Goal: Task Accomplishment & Management: Manage account settings

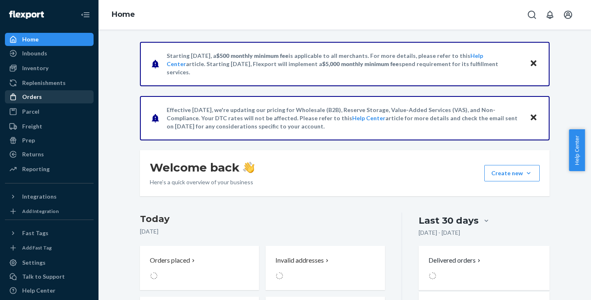
click at [43, 97] on div "Orders" at bounding box center [49, 96] width 87 height 11
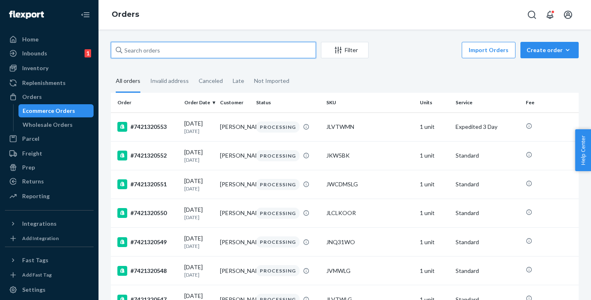
click at [150, 52] on input "text" at bounding box center [213, 50] width 205 height 16
paste input "E4 H1331B"
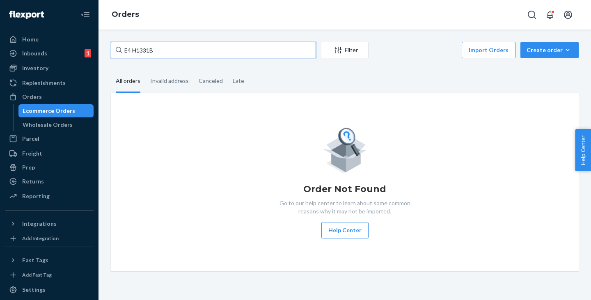
drag, startPoint x: 168, startPoint y: 46, endPoint x: 110, endPoint y: 45, distance: 58.7
click at [110, 45] on div "E4 H1331B Filter Import Orders Create order Ecommerce order Removal order All o…" at bounding box center [345, 156] width 480 height 229
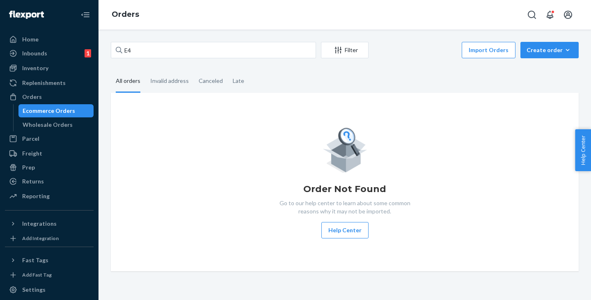
click at [57, 111] on div "Ecommerce Orders" at bounding box center [49, 111] width 53 height 8
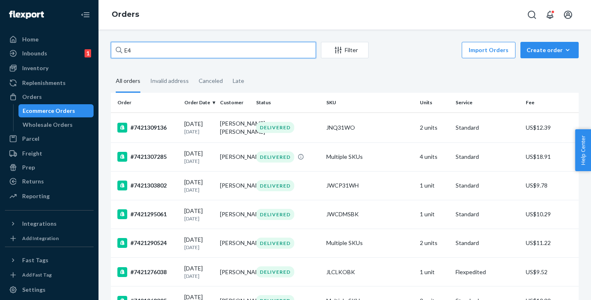
drag, startPoint x: 163, startPoint y: 52, endPoint x: 102, endPoint y: 46, distance: 60.6
click at [102, 46] on div "E4 Filter Import Orders Create order Ecommerce order Removal order All orders I…" at bounding box center [344, 165] width 492 height 270
paste input "H1331B"
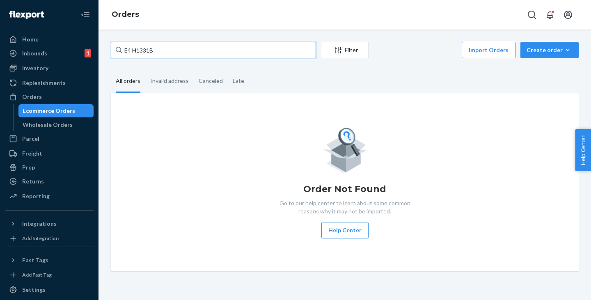
drag, startPoint x: 165, startPoint y: 45, endPoint x: 92, endPoint y: 44, distance: 73.1
click at [92, 44] on div "Home Inbounds 1 Shipping Plans Problems 1 Inventory Products Replenishments Ord…" at bounding box center [295, 150] width 591 height 300
paste input "AUDREY SMITH"
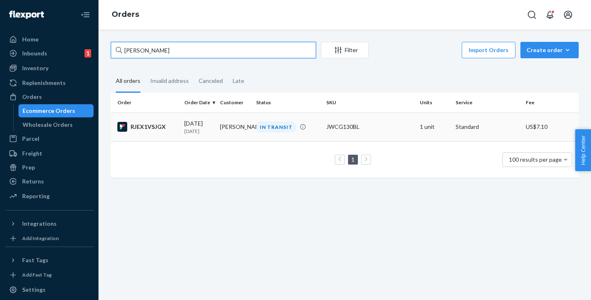
type input "AUDREY SMITH"
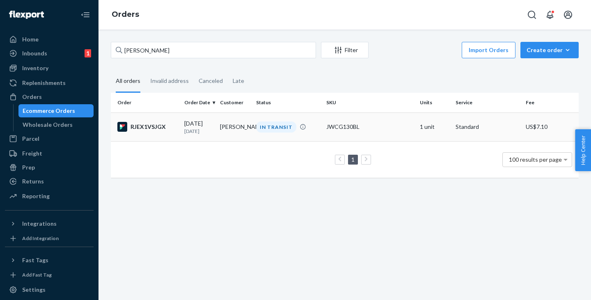
click at [233, 126] on td "AUDREY SMITH" at bounding box center [235, 126] width 36 height 29
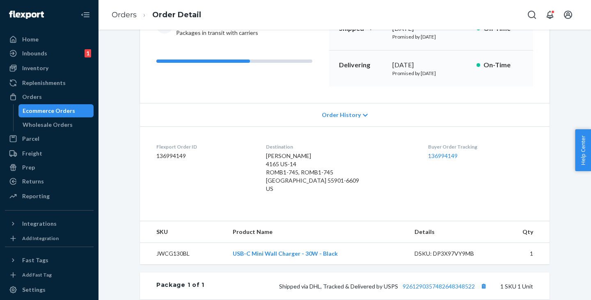
scroll to position [205, 0]
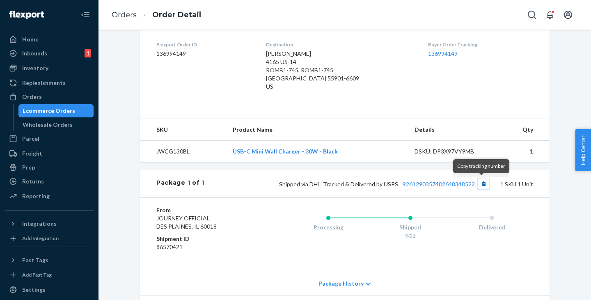
click at [481, 183] on button "Copy tracking number" at bounding box center [483, 184] width 11 height 11
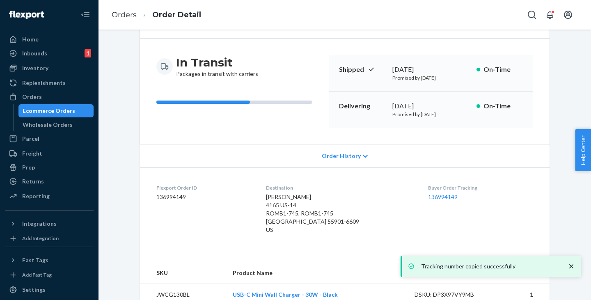
scroll to position [0, 0]
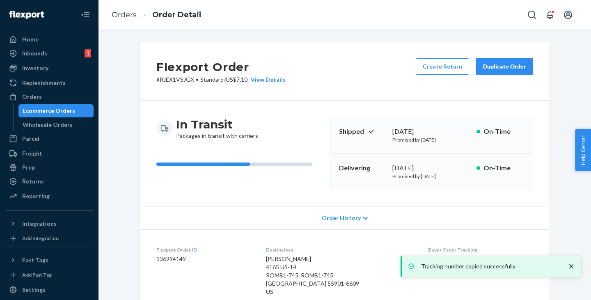
click at [161, 81] on p "# RJEX1VSJGX • Standard / US$7.10 View Details" at bounding box center [220, 80] width 129 height 8
copy p "RJEX1VSJGX"
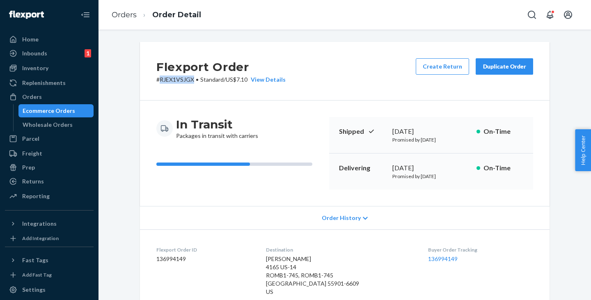
drag, startPoint x: 48, startPoint y: 109, endPoint x: 101, endPoint y: 88, distance: 57.1
click at [48, 109] on div "Ecommerce Orders" at bounding box center [49, 111] width 53 height 8
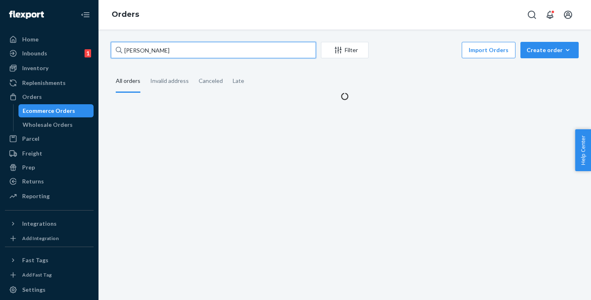
drag, startPoint x: 170, startPoint y: 49, endPoint x: 111, endPoint y: 48, distance: 59.5
click at [111, 48] on input "AUDREY SMITH" at bounding box center [213, 50] width 205 height 16
paste input "LAURIE CARR"
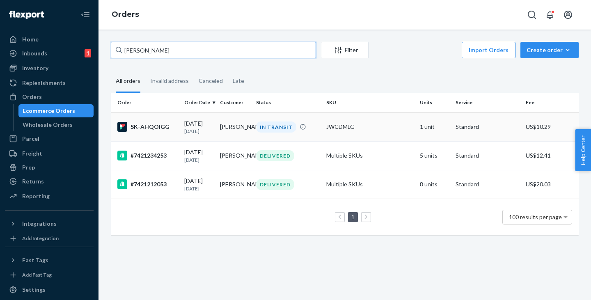
type input "LAURIE CARR"
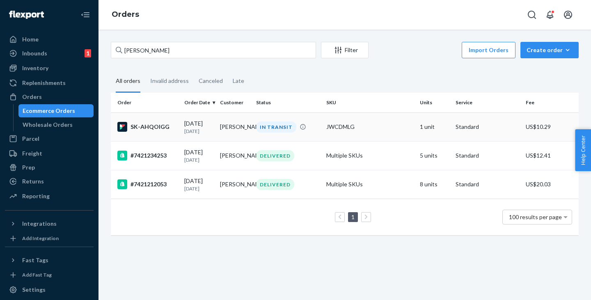
click at [234, 128] on td "LAURIE CARR" at bounding box center [235, 126] width 36 height 29
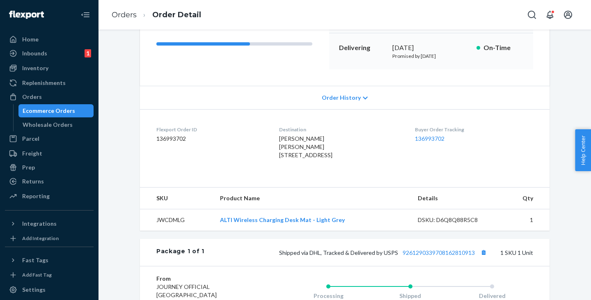
scroll to position [205, 0]
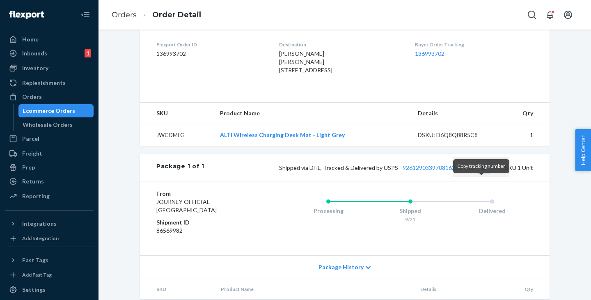
click at [482, 173] on button "Copy tracking number" at bounding box center [483, 167] width 11 height 11
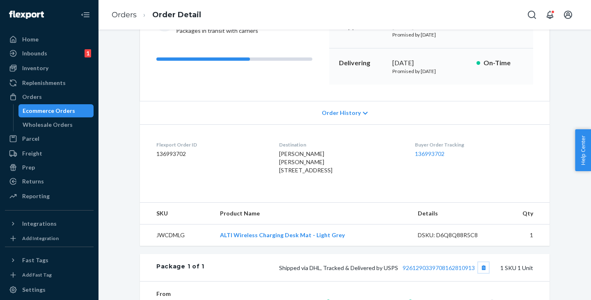
scroll to position [0, 0]
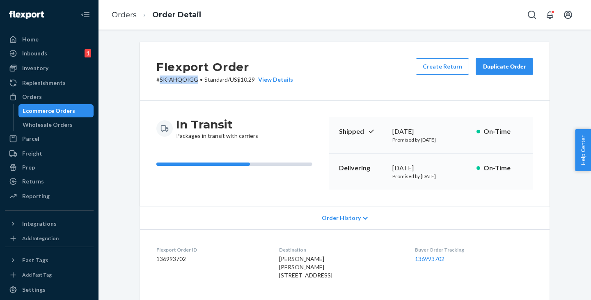
drag, startPoint x: 158, startPoint y: 81, endPoint x: 192, endPoint y: 79, distance: 34.2
click at [192, 79] on p "# SK-AHQOIGG • Standard / US$10.29 View Details" at bounding box center [224, 80] width 137 height 8
copy p "SK-AHQOIGG"
click at [62, 104] on div "Orders Ecommerce Orders Wholesale Orders" at bounding box center [49, 110] width 89 height 41
drag, startPoint x: 54, startPoint y: 108, endPoint x: 79, endPoint y: 112, distance: 25.0
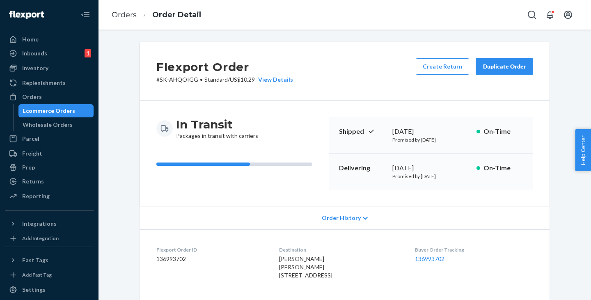
click at [54, 108] on div "Ecommerce Orders" at bounding box center [49, 111] width 53 height 8
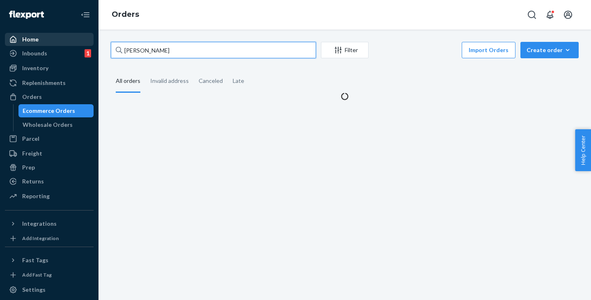
drag, startPoint x: 190, startPoint y: 57, endPoint x: 72, endPoint y: 41, distance: 119.3
click at [72, 41] on div "Home Inbounds 1 Shipping Plans Problems 1 Inventory Products Replenishments Ord…" at bounding box center [295, 150] width 591 height 300
paste input "9400 SANTA FE SPRINGS RD"
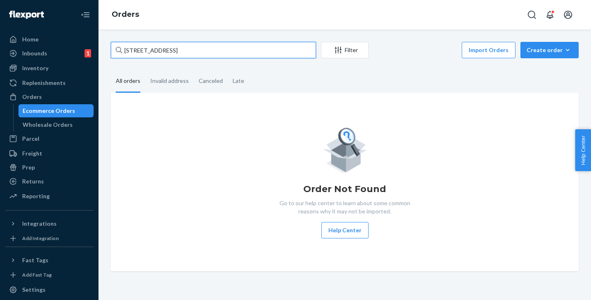
drag, startPoint x: 156, startPoint y: 50, endPoint x: 237, endPoint y: 49, distance: 81.3
click at [237, 49] on input "9400 SANTA FE SPRINGS RD" at bounding box center [213, 50] width 205 height 16
type input "9400 SANTA"
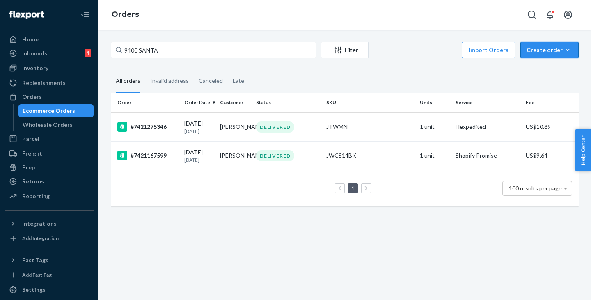
click at [548, 48] on div "Create order" at bounding box center [550, 50] width 46 height 8
click at [547, 68] on span "Ecommerce order" at bounding box center [554, 70] width 51 height 6
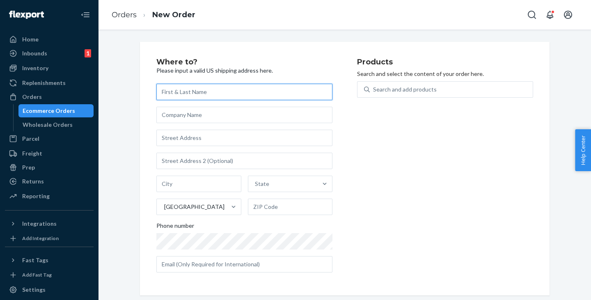
click at [188, 94] on input "text" at bounding box center [244, 92] width 176 height 16
paste input "E4 H1331B"
type input "E4 H1331B"
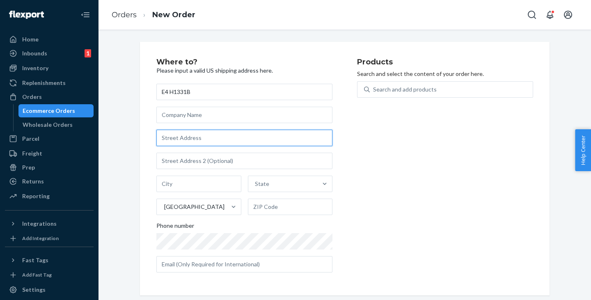
click at [188, 132] on input "text" at bounding box center [244, 138] width 176 height 16
paste input "9400 SANTA FE SPRINGS RD"
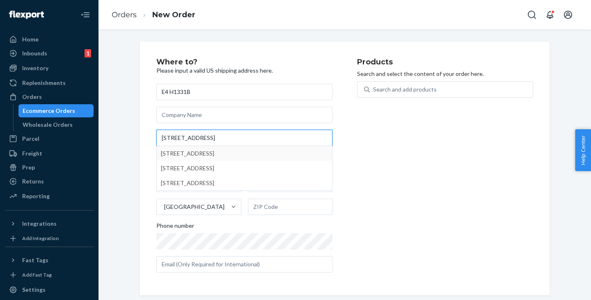
type input "9400 SANTA FE SPRINGS RD"
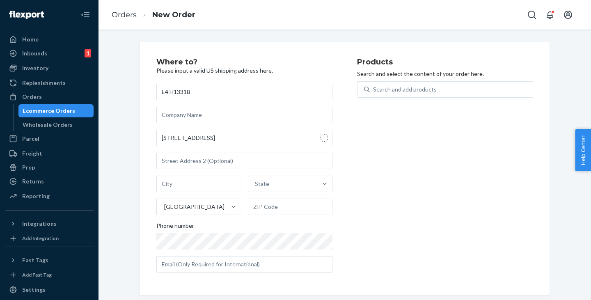
type input "Santa Fe Springs"
type input "90670"
type input "9400 Santa Fe Springs Rd"
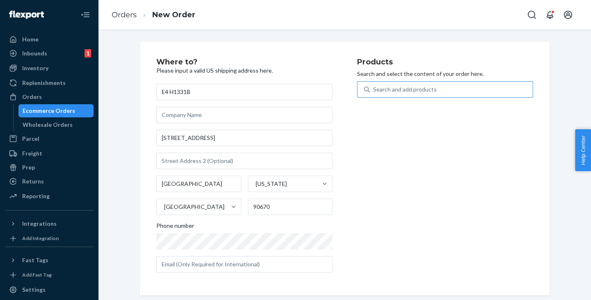
click at [410, 86] on div "Search and add products" at bounding box center [405, 89] width 64 height 8
click at [374, 86] on input "Search and add products" at bounding box center [373, 89] width 1 height 8
paste input "JKW5LG"
type input "JKW5LG"
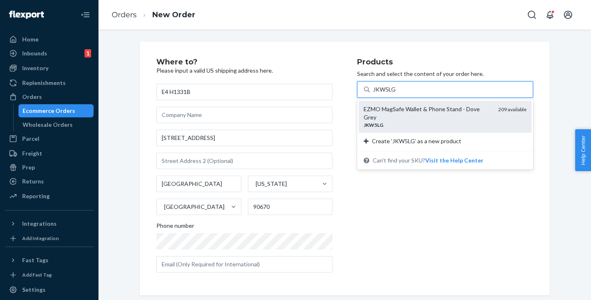
click at [385, 112] on div "EZMO MagSafe Wallet & Phone Stand - Dove Grey" at bounding box center [428, 113] width 128 height 16
click at [385, 94] on input "JKW5LG" at bounding box center [384, 89] width 23 height 8
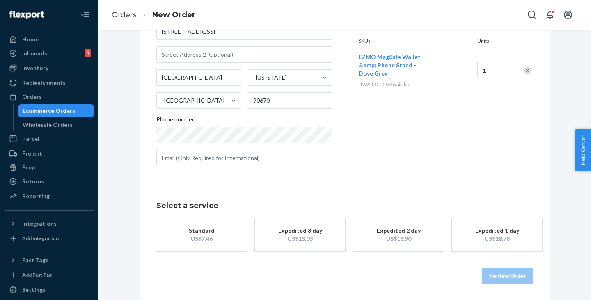
click at [204, 233] on div "Standard" at bounding box center [202, 231] width 66 height 8
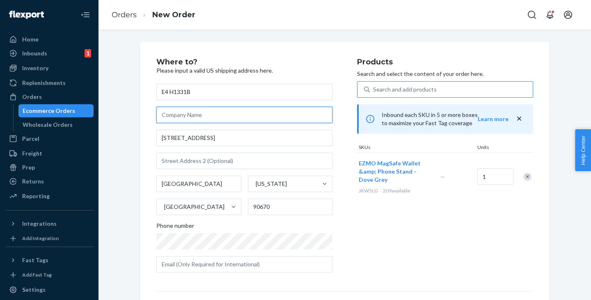
click at [184, 117] on input "text" at bounding box center [244, 115] width 176 height 16
paste input "WRST16"
type input "PO No. WRST16"
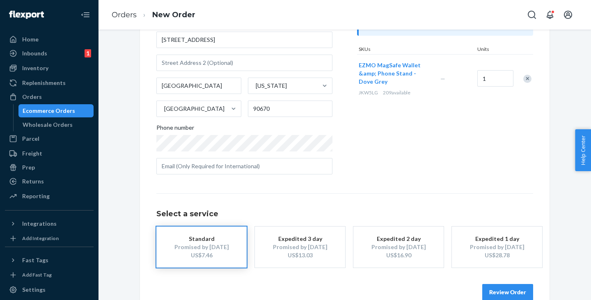
scroll to position [114, 0]
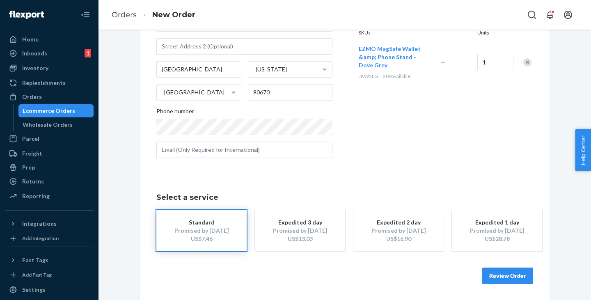
click at [506, 276] on button "Review Order" at bounding box center [507, 276] width 51 height 16
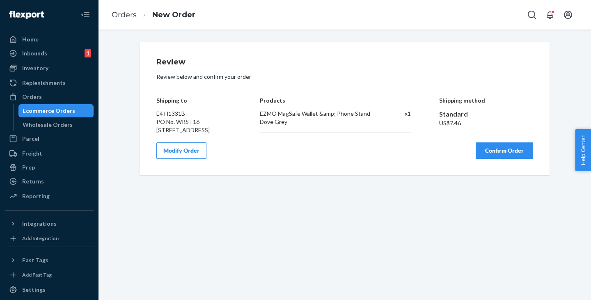
click at [492, 158] on button "Confirm Order" at bounding box center [504, 150] width 57 height 16
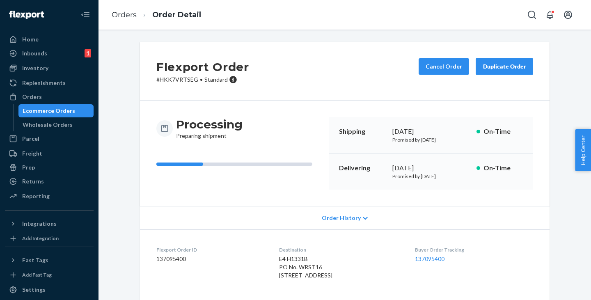
click at [175, 78] on p "# HKK7VRTSEG • Standard" at bounding box center [202, 80] width 93 height 8
copy p "HKK7VRTSEG"
click at [60, 109] on div "Ecommerce Orders" at bounding box center [49, 111] width 53 height 8
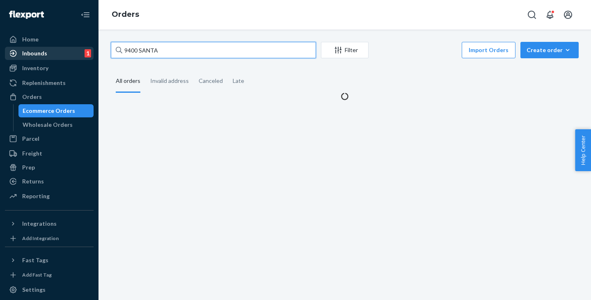
drag, startPoint x: 169, startPoint y: 50, endPoint x: 84, endPoint y: 50, distance: 85.8
click at [84, 50] on div "Home Inbounds 1 Shipping Plans Problems 1 Inventory Products Replenishments Ord…" at bounding box center [295, 150] width 591 height 300
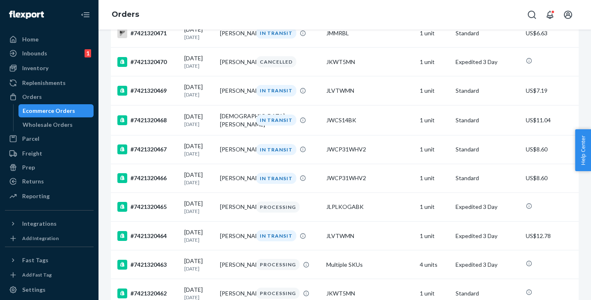
scroll to position [2339, 0]
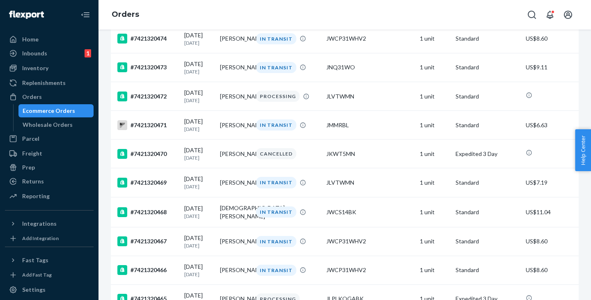
click at [234, 24] on td "[PERSON_NAME]" at bounding box center [235, 9] width 36 height 29
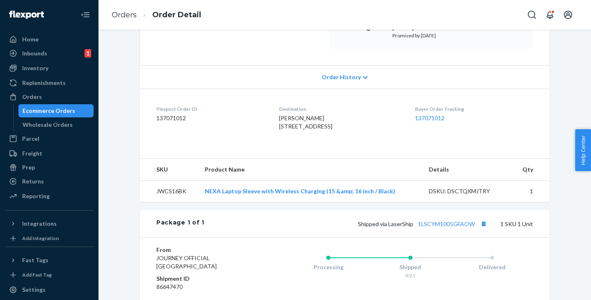
scroll to position [205, 0]
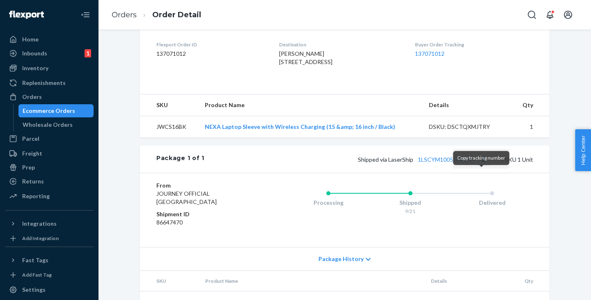
click at [481, 165] on button "Copy tracking number" at bounding box center [483, 159] width 11 height 11
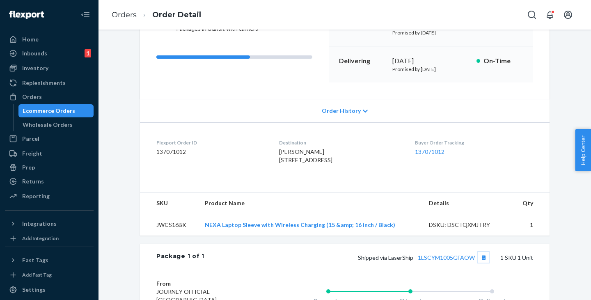
scroll to position [164, 0]
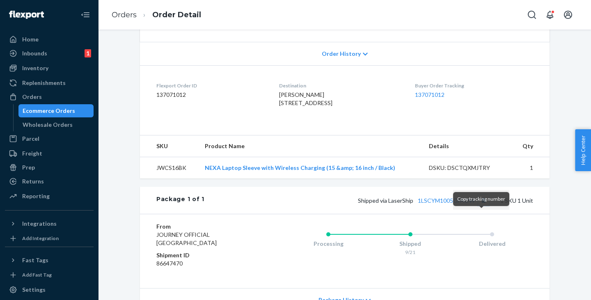
click at [481, 206] on button "Copy tracking number" at bounding box center [483, 200] width 11 height 11
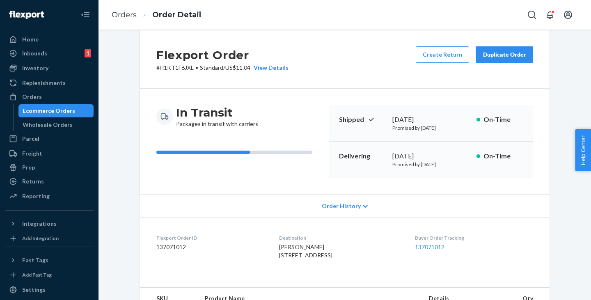
scroll to position [0, 0]
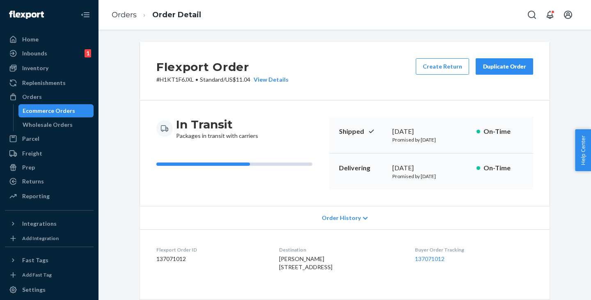
click at [169, 77] on p "# H1KT1F6JXL • Standard / US$11.04 View Details" at bounding box center [222, 80] width 132 height 8
copy p "H1KT1F6JXL"
click at [48, 108] on div "Ecommerce Orders" at bounding box center [49, 111] width 53 height 8
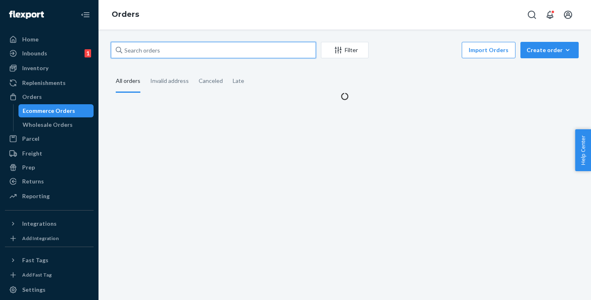
drag, startPoint x: 173, startPoint y: 51, endPoint x: 116, endPoint y: 48, distance: 57.1
click at [116, 48] on div at bounding box center [213, 50] width 205 height 16
click at [116, 48] on input "text" at bounding box center [213, 50] width 205 height 16
paste input "BRIAN WARNER"
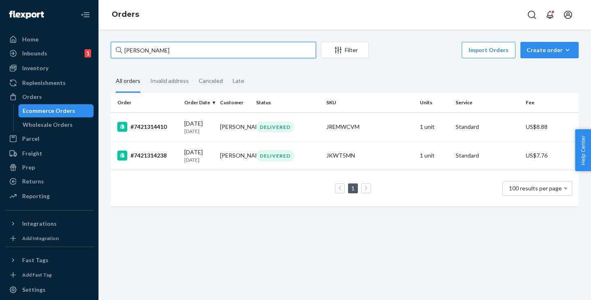
type input "BRIAN WARNER"
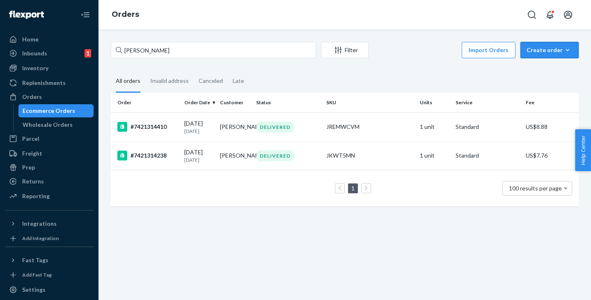
click at [538, 48] on div "Create order" at bounding box center [550, 50] width 46 height 8
click at [535, 70] on span "Ecommerce order" at bounding box center [554, 70] width 51 height 6
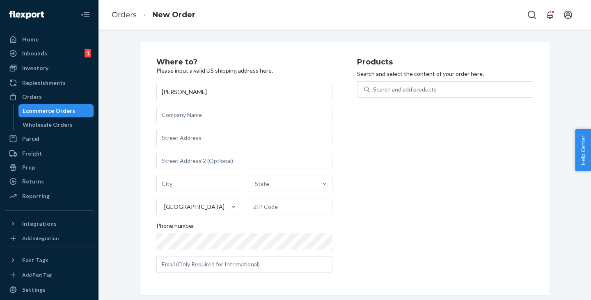
type input "BRIAN WARNER"
drag, startPoint x: 196, startPoint y: 131, endPoint x: 197, endPoint y: 146, distance: 14.9
click at [197, 132] on input "text" at bounding box center [244, 138] width 176 height 16
paste input "5717 202ND ST SW, LYNNWOOD, WA 98036-6225"
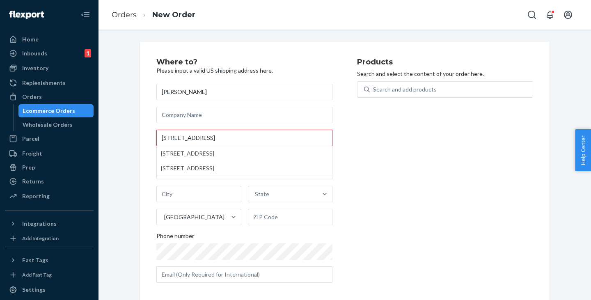
drag, startPoint x: 212, startPoint y: 138, endPoint x: 243, endPoint y: 137, distance: 31.2
click at [243, 137] on input "5717 202ND ST SW, LYNNWOOD, WA 98036-6225" at bounding box center [244, 138] width 176 height 16
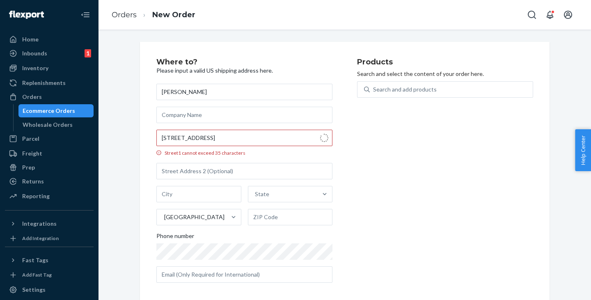
type input "5717 202nd St SW"
type input "Lynnwood"
type input "98036"
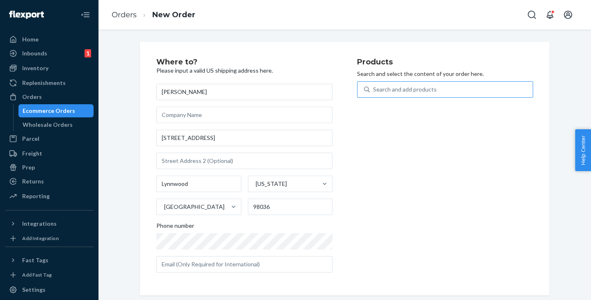
click at [385, 88] on div "Search and add products" at bounding box center [405, 89] width 64 height 8
click at [374, 88] on input "Search and add products" at bounding box center [373, 89] width 1 height 8
paste input "J60WCCBL"
type input "J60WCCBL"
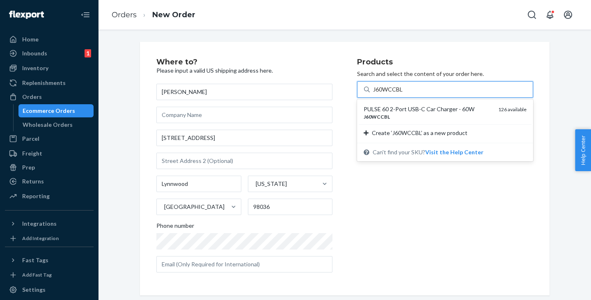
click at [388, 114] on div "J60WCCBL" at bounding box center [428, 116] width 128 height 7
click at [388, 94] on input "J60WCCBL" at bounding box center [388, 89] width 30 height 8
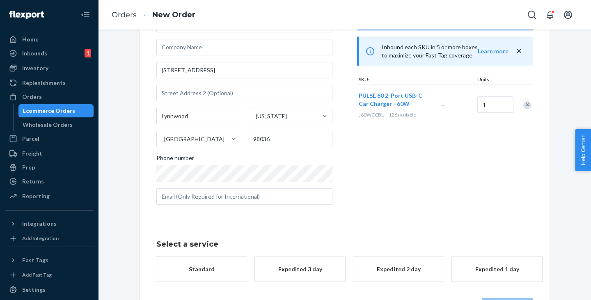
scroll to position [98, 0]
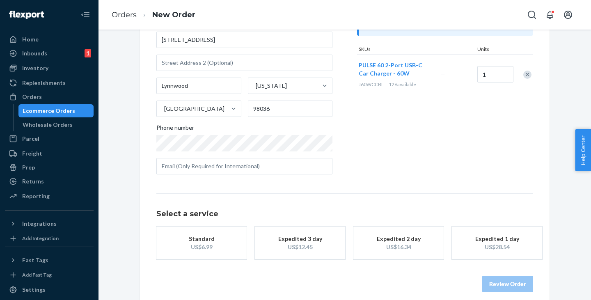
click at [226, 236] on div "Standard" at bounding box center [202, 239] width 66 height 8
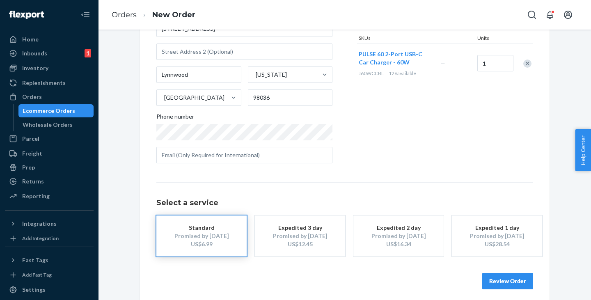
scroll to position [114, 0]
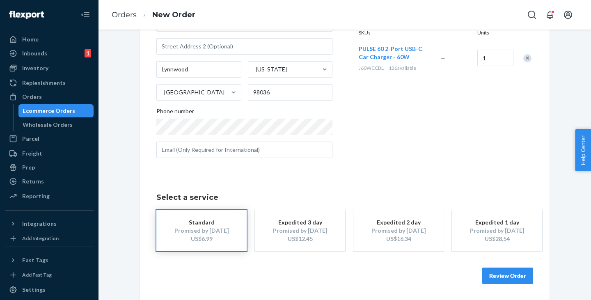
click at [496, 275] on button "Review Order" at bounding box center [507, 276] width 51 height 16
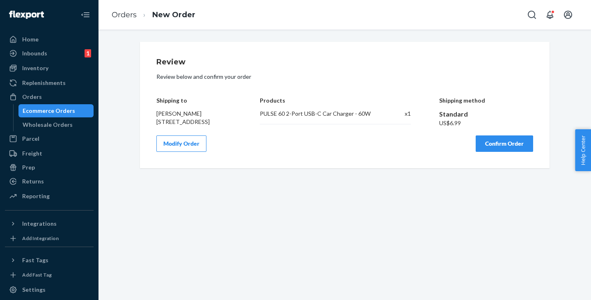
click at [497, 152] on button "Confirm Order" at bounding box center [504, 143] width 57 height 16
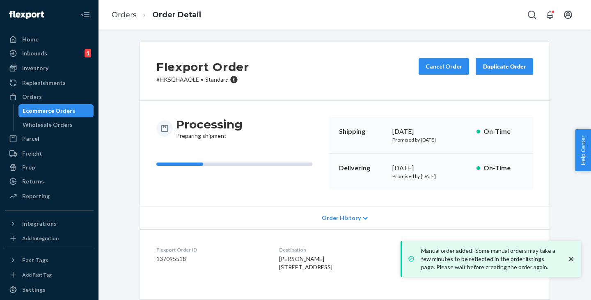
click at [178, 81] on p "# HK5GHAAOLE • Standard" at bounding box center [202, 80] width 93 height 8
copy p "HK5GHAAOLE"
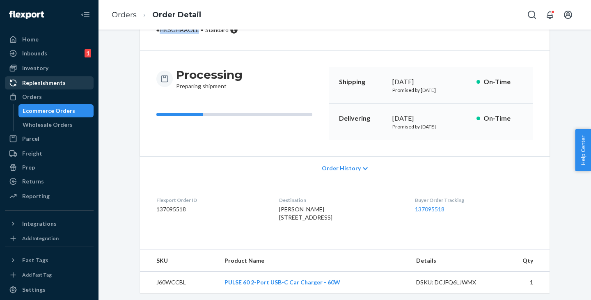
scroll to position [69, 0]
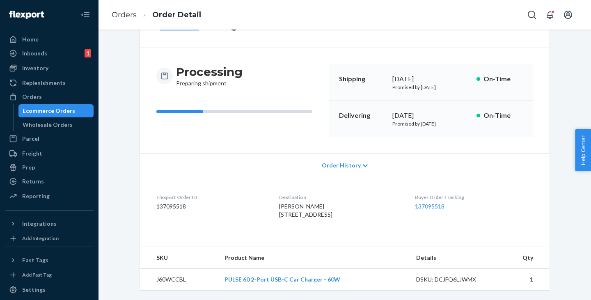
click at [57, 107] on div "Ecommerce Orders" at bounding box center [49, 111] width 53 height 8
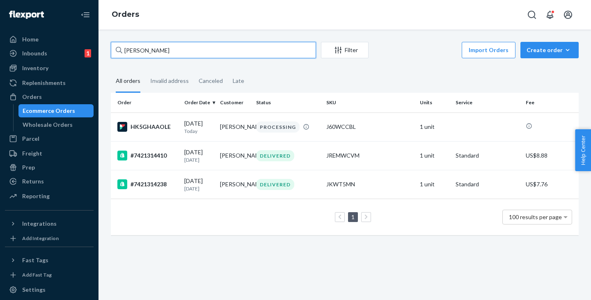
click at [188, 50] on input "BRIAN WARNER" at bounding box center [213, 50] width 205 height 16
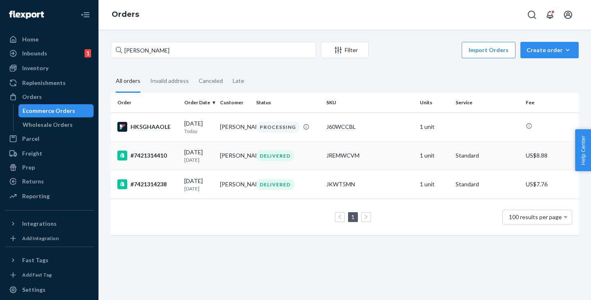
click at [223, 158] on td "Brian Warner" at bounding box center [235, 155] width 36 height 29
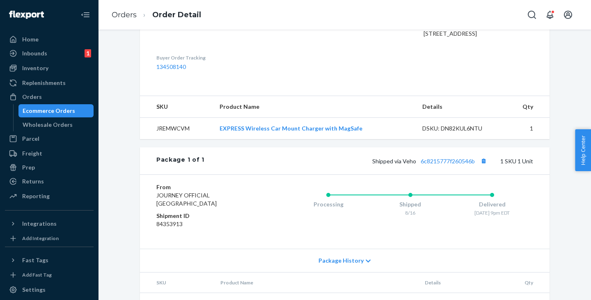
scroll to position [233, 0]
click at [482, 167] on button "Copy tracking number" at bounding box center [483, 161] width 11 height 11
